Goal: Task Accomplishment & Management: Use online tool/utility

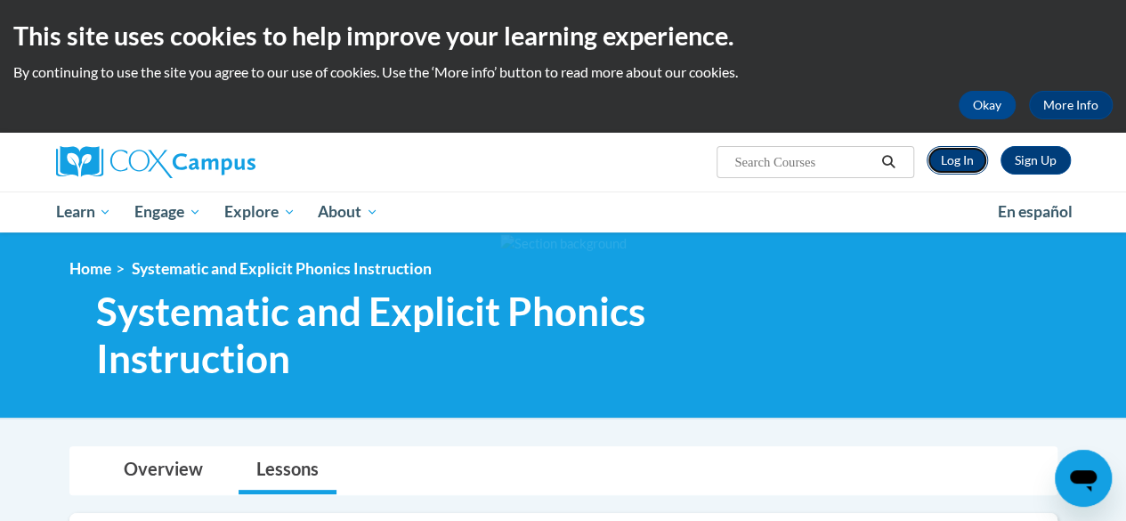
click at [955, 154] on link "Log In" at bounding box center [957, 160] width 61 height 28
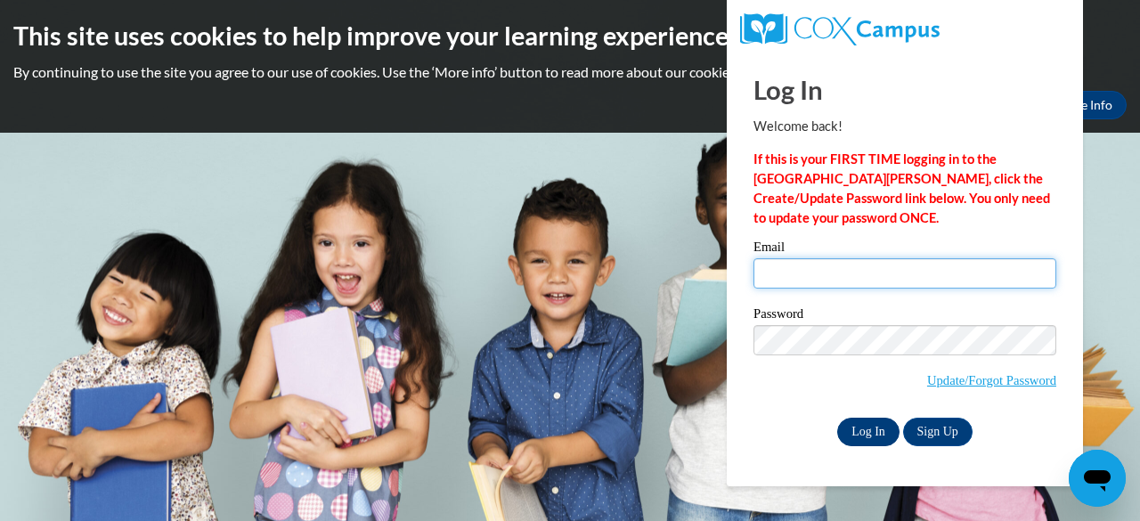
type input "dazzetta34@gmail.com"
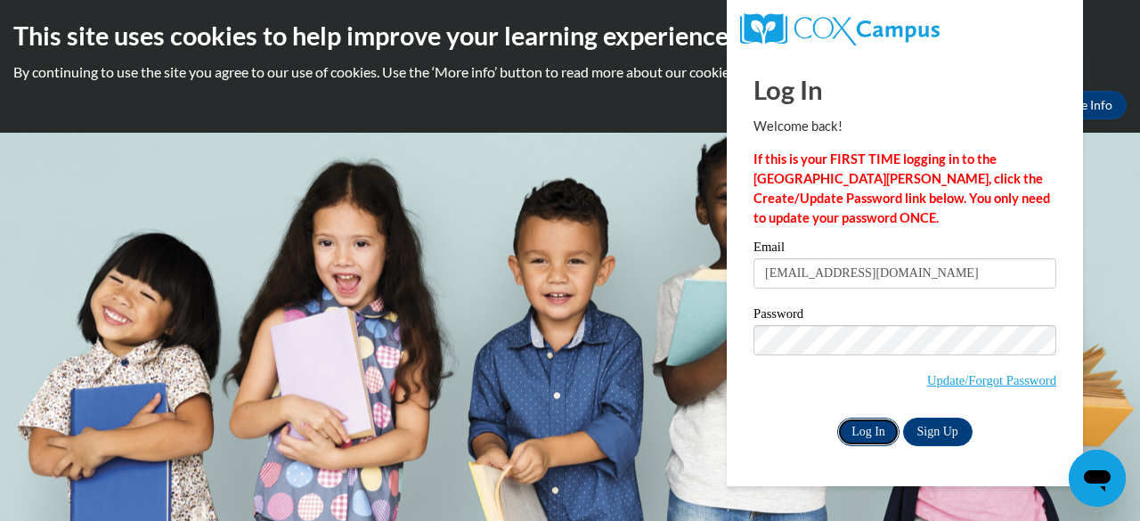
click at [842, 428] on input "Log In" at bounding box center [868, 432] width 62 height 28
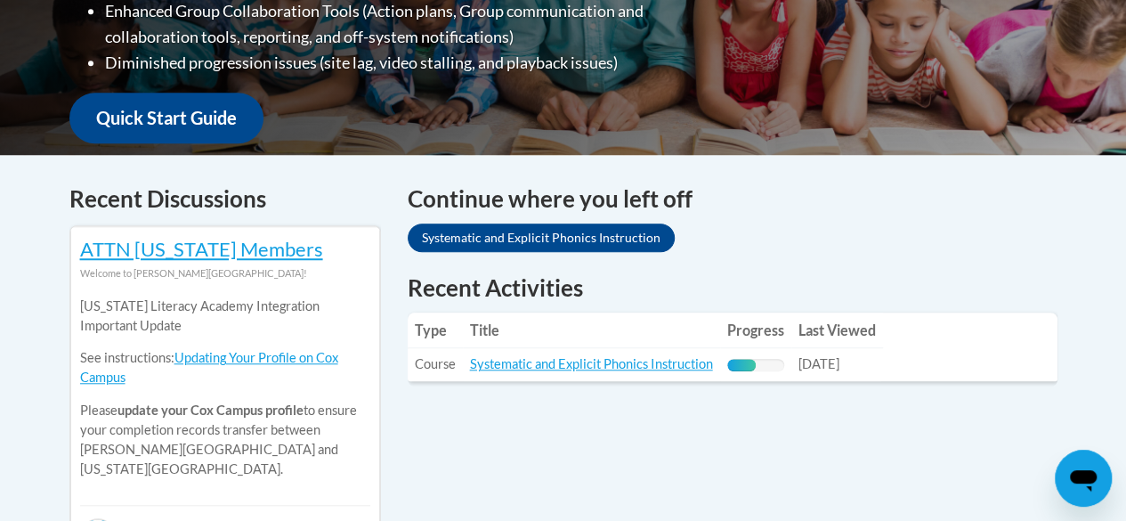
scroll to position [605, 0]
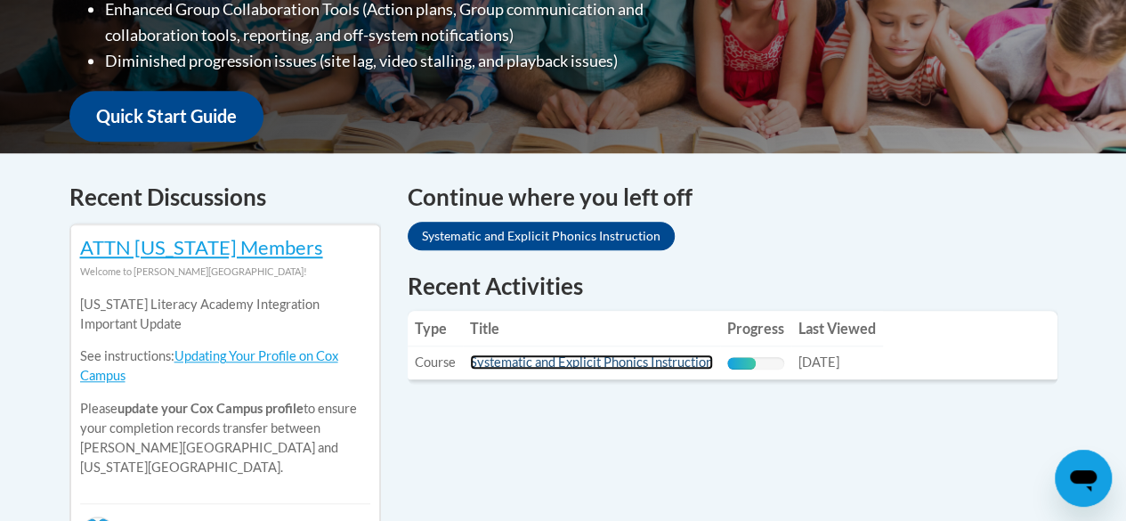
click at [573, 357] on link "Systematic and Explicit Phonics Instruction" at bounding box center [591, 361] width 243 height 15
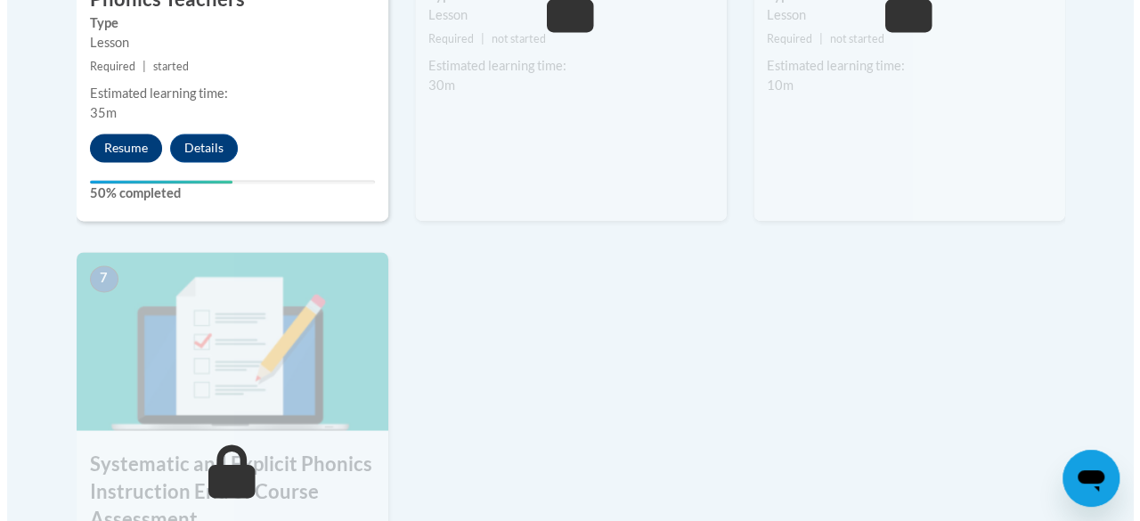
scroll to position [1369, 0]
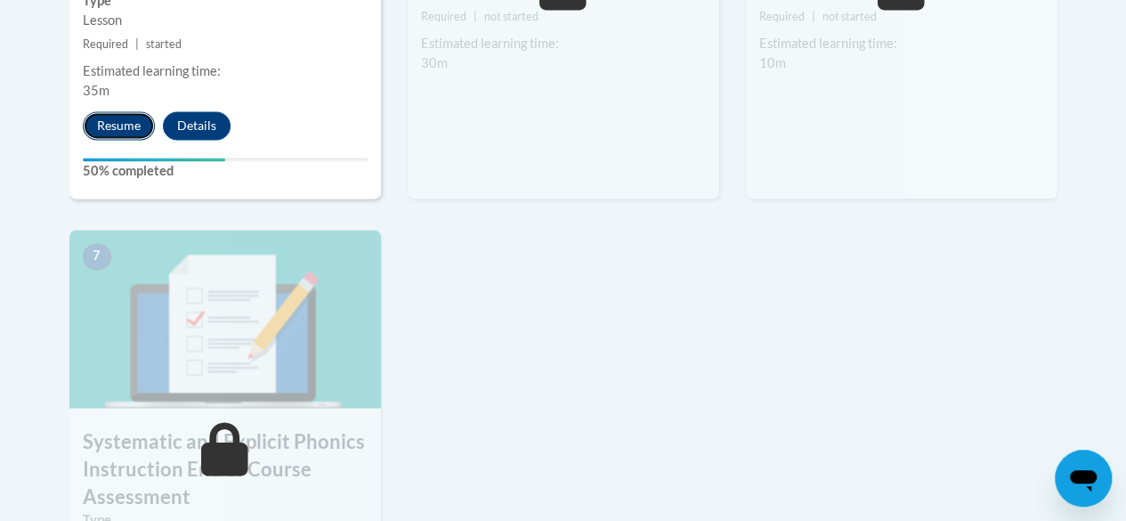
click at [128, 118] on button "Resume" at bounding box center [119, 125] width 72 height 28
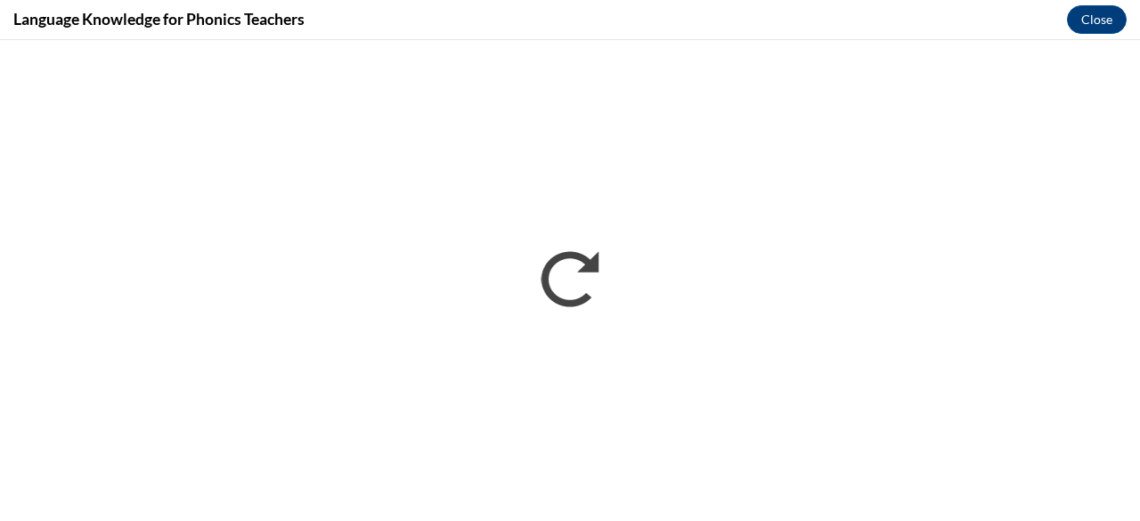
scroll to position [0, 0]
